Goal: Task Accomplishment & Management: Complete application form

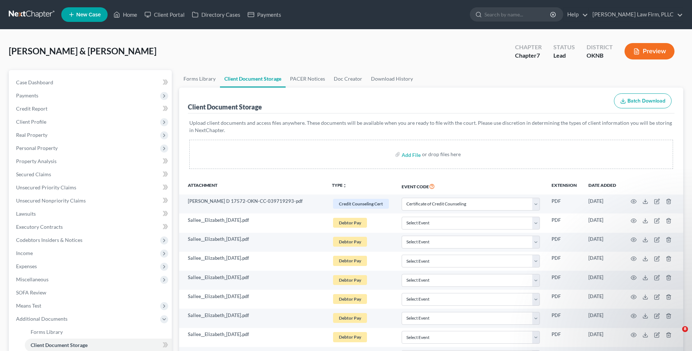
select select "4"
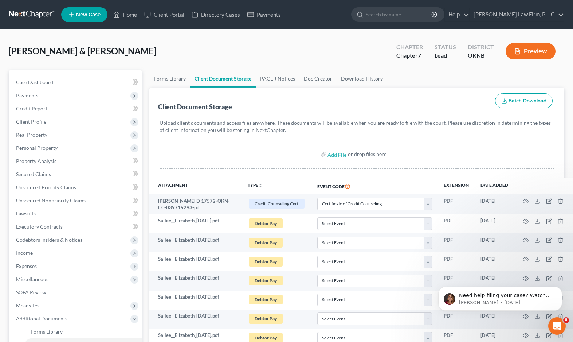
click at [85, 17] on span "New Case" at bounding box center [88, 14] width 24 height 5
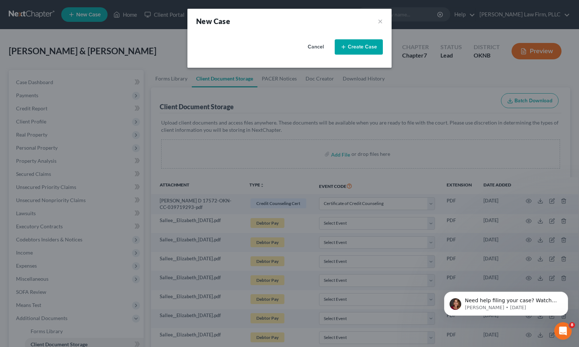
select select "64"
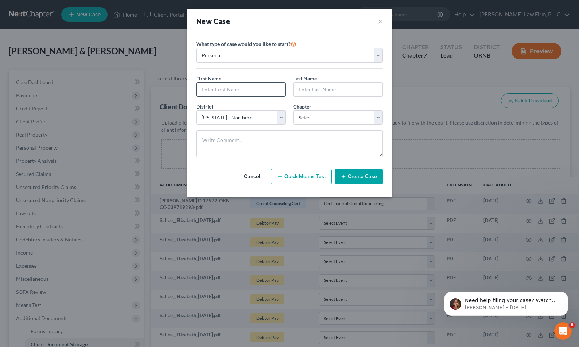
click at [207, 88] on input "text" at bounding box center [240, 90] width 89 height 14
type input "[PERSON_NAME]"
click at [325, 92] on input "text" at bounding box center [337, 90] width 89 height 14
type input "[PERSON_NAME]"
click at [338, 114] on select "Select 7 11 12 13" at bounding box center [338, 117] width 90 height 15
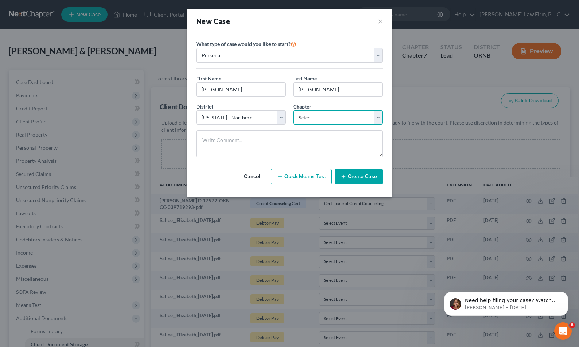
select select "0"
click at [293, 110] on select "Select 7 11 12 13" at bounding box center [338, 117] width 90 height 15
click at [343, 177] on line "button" at bounding box center [343, 177] width 3 height 0
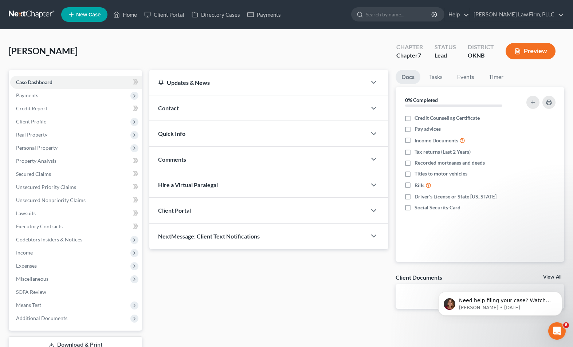
click at [252, 105] on div "Contact" at bounding box center [257, 108] width 217 height 25
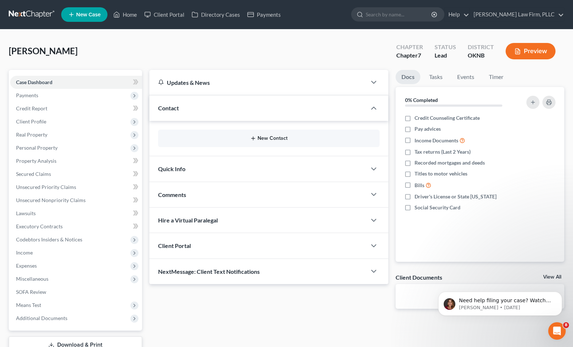
click at [233, 141] on button "New Contact" at bounding box center [269, 139] width 210 height 6
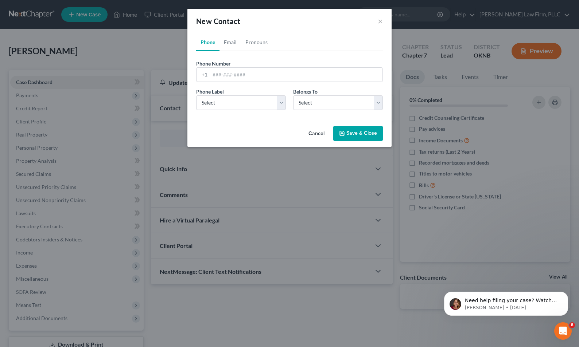
click at [318, 135] on button "Cancel" at bounding box center [317, 134] width 28 height 15
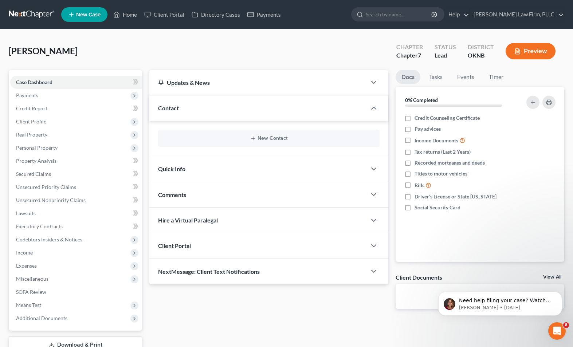
click at [225, 246] on div "Client Portal" at bounding box center [257, 245] width 217 height 25
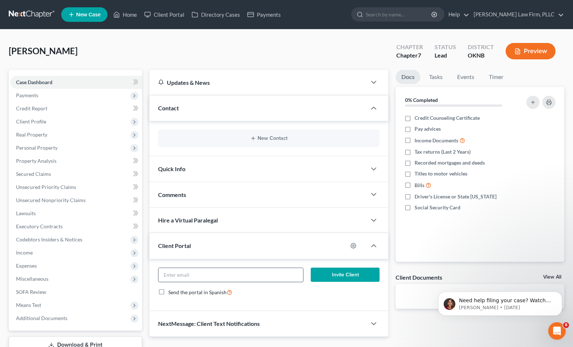
click at [248, 278] on input "email" at bounding box center [231, 275] width 145 height 14
click at [185, 278] on input "email" at bounding box center [231, 275] width 145 height 14
paste input "[EMAIL_ADDRESS][DOMAIN_NAME]"
type input "[EMAIL_ADDRESS][DOMAIN_NAME]"
click at [345, 276] on button "Invite Client" at bounding box center [345, 275] width 69 height 15
